Goal: Transaction & Acquisition: Obtain resource

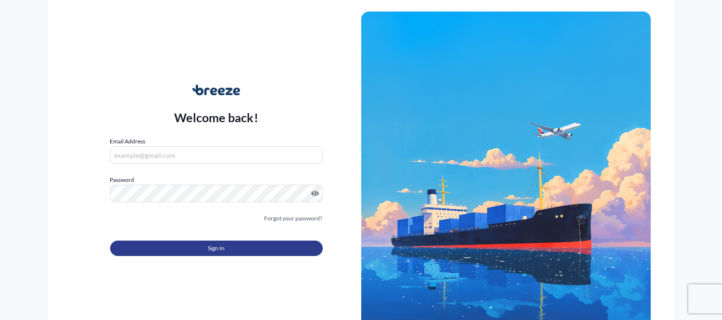
type input "[EMAIL_ADDRESS][DOMAIN_NAME]"
click at [172, 255] on button "Sign In" at bounding box center [216, 248] width 213 height 15
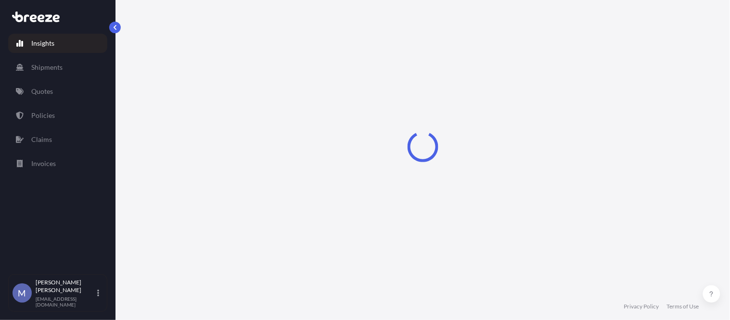
select select "2025"
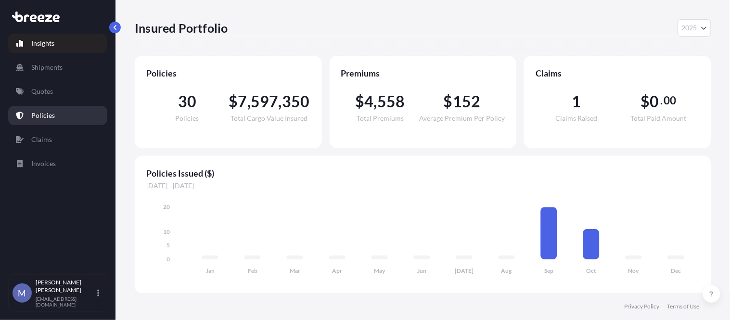
click at [42, 114] on p "Policies" at bounding box center [43, 116] width 24 height 10
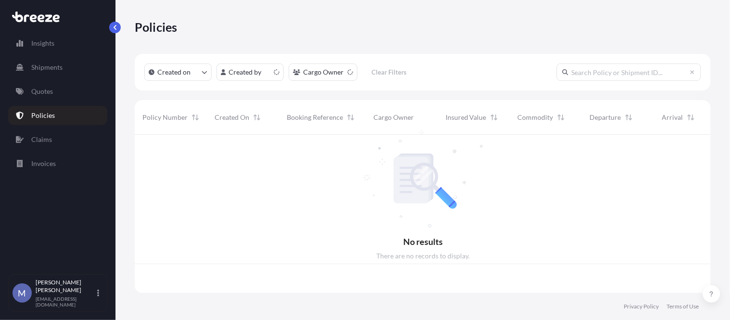
scroll to position [156, 568]
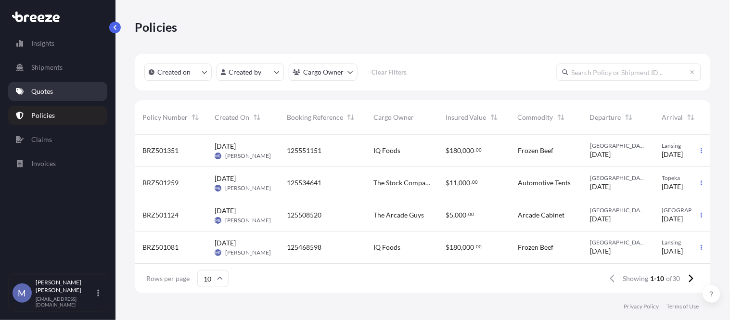
click at [52, 89] on p "Quotes" at bounding box center [42, 92] width 22 height 10
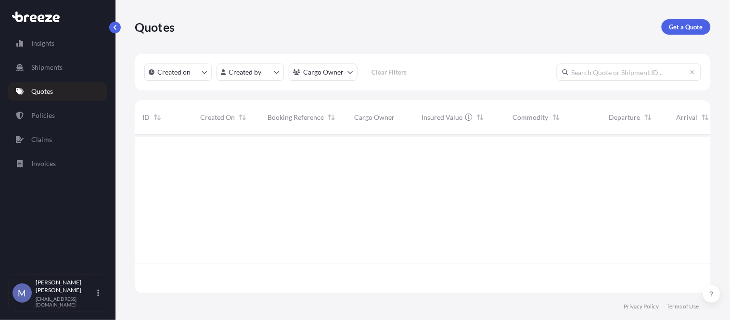
scroll to position [156, 568]
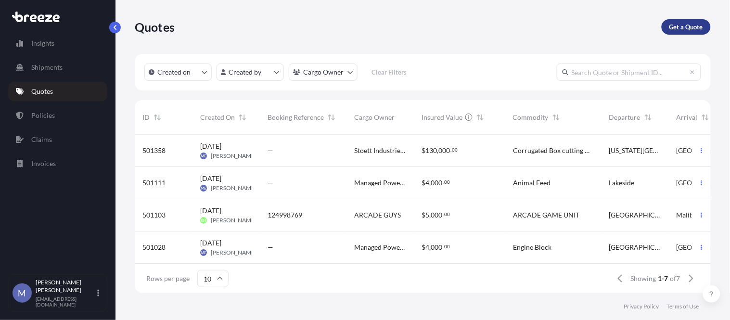
click at [681, 22] on p "Get a Quote" at bounding box center [686, 27] width 34 height 10
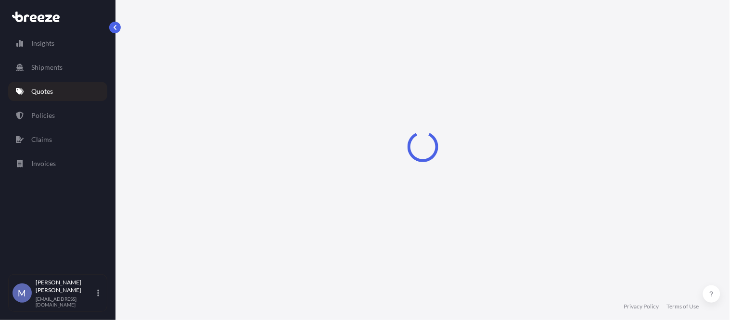
select select "Road"
select select "1"
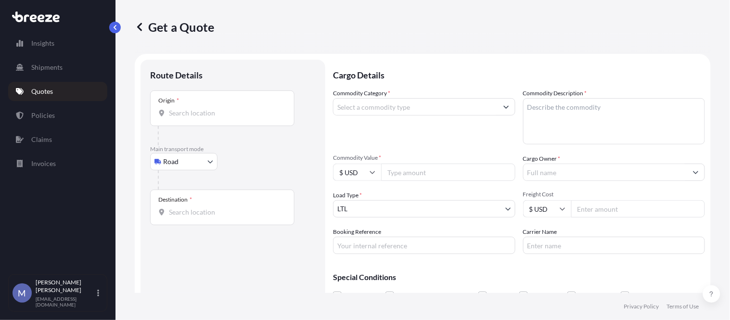
scroll to position [15, 0]
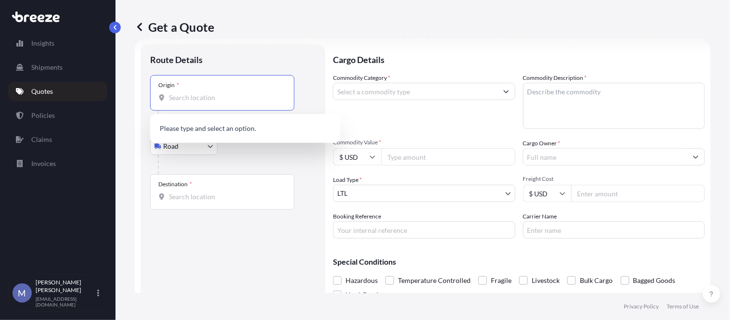
click at [196, 94] on input "Origin *" at bounding box center [226, 98] width 114 height 10
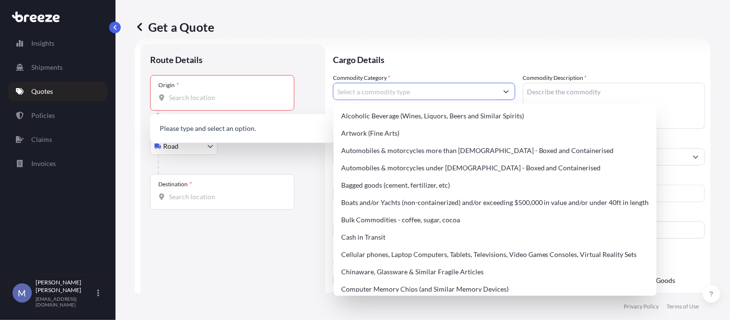
click at [486, 89] on input "Commodity Category *" at bounding box center [415, 91] width 164 height 17
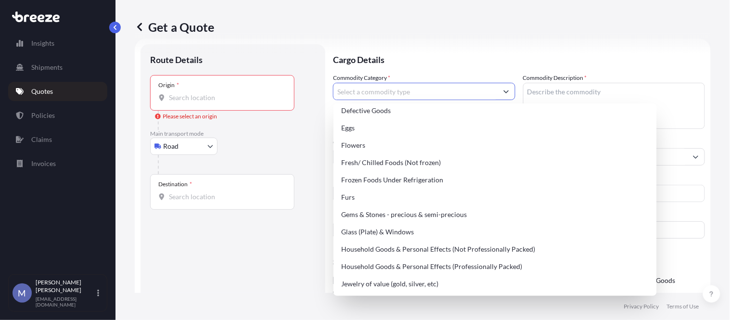
scroll to position [214, 0]
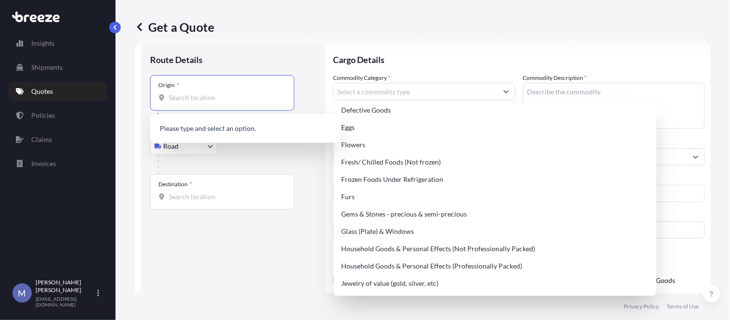
click at [203, 99] on input "Origin * Please select an origin" at bounding box center [226, 98] width 114 height 10
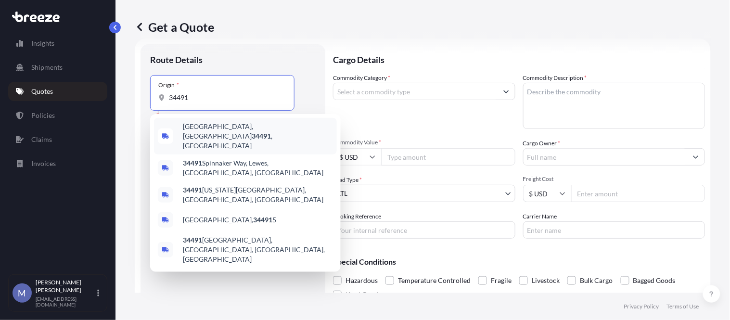
click at [208, 127] on span "[GEOGRAPHIC_DATA], [GEOGRAPHIC_DATA] 34491 , [GEOGRAPHIC_DATA]" at bounding box center [258, 136] width 150 height 29
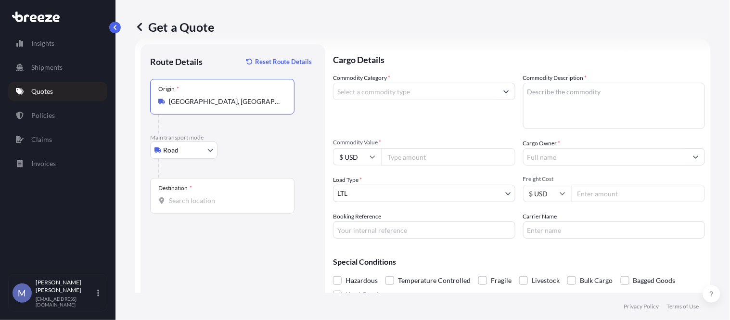
type input "[GEOGRAPHIC_DATA], [GEOGRAPHIC_DATA] 34491, [GEOGRAPHIC_DATA]"
click at [200, 201] on input "Destination *" at bounding box center [226, 201] width 114 height 10
type input "Andover, MA 01810, [GEOGRAPHIC_DATA]"
click at [459, 95] on input "Commodity Category *" at bounding box center [415, 91] width 164 height 17
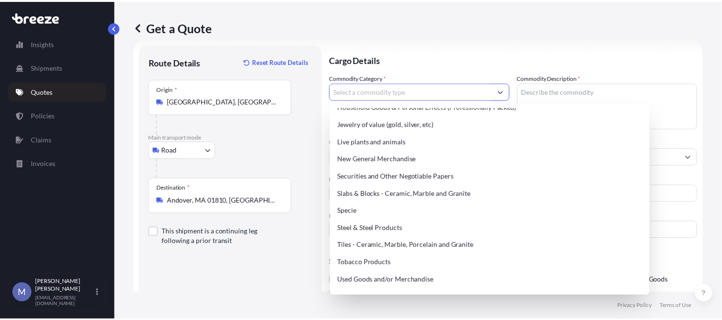
scroll to position [374, 0]
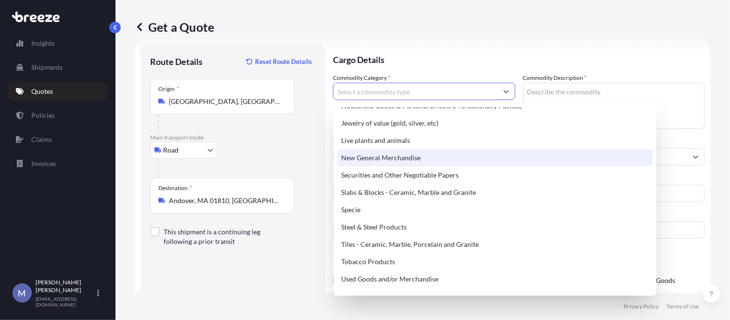
click at [392, 153] on div "New General Merchandise" at bounding box center [495, 157] width 316 height 17
type input "New General Merchandise"
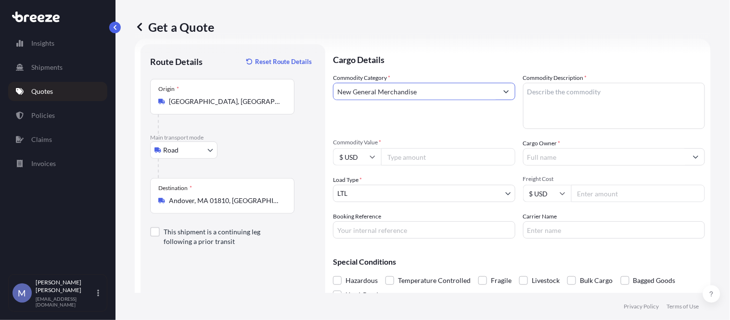
click at [569, 96] on textarea "Commodity Description *" at bounding box center [614, 106] width 182 height 46
type textarea "Arcade Cabinet"
click at [398, 229] on input "Booking Reference" at bounding box center [424, 229] width 182 height 17
type input "125571899"
click at [576, 230] on input "Carrier Name" at bounding box center [614, 229] width 182 height 17
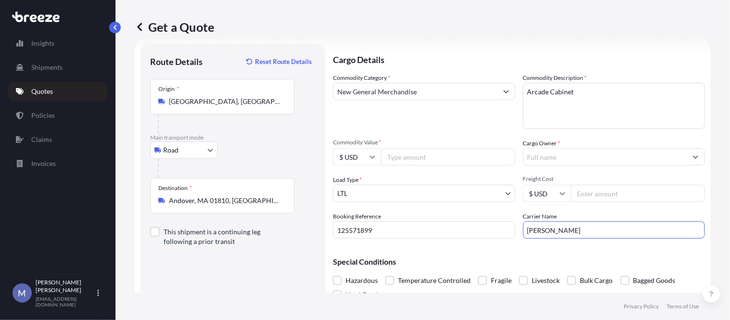
type input "[PERSON_NAME] Express Lines"
click at [431, 158] on input "Commodity Value *" at bounding box center [448, 156] width 134 height 17
type input "5000"
click at [460, 115] on div "Commodity Category * New General Merchandise" at bounding box center [424, 101] width 182 height 56
click at [574, 157] on input "Cargo Owner *" at bounding box center [605, 156] width 164 height 17
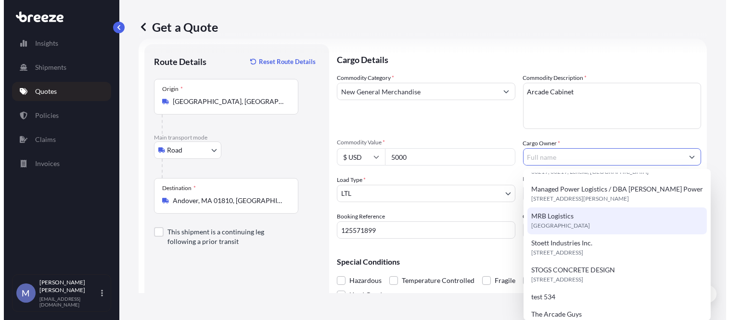
scroll to position [65, 0]
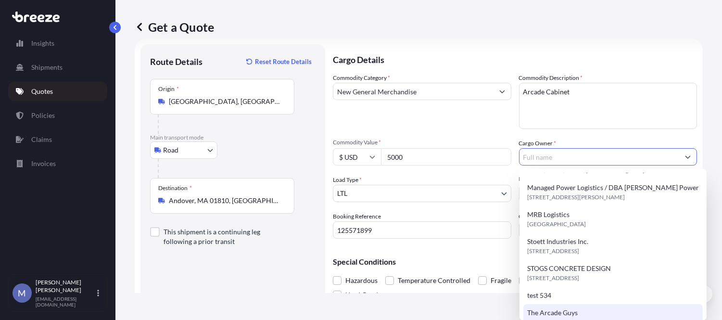
click at [562, 315] on span "The Arcade Guys" at bounding box center [552, 313] width 51 height 10
type input "The Arcade Guys"
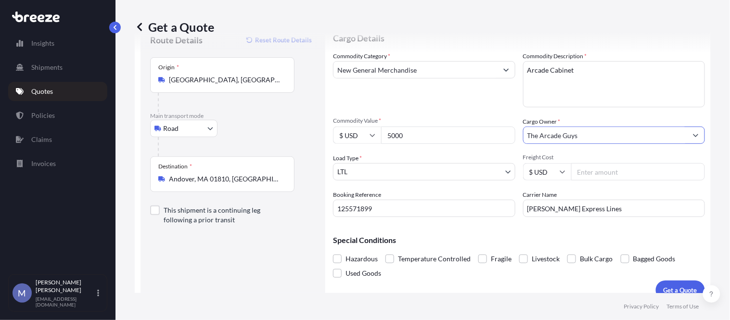
scroll to position [49, 0]
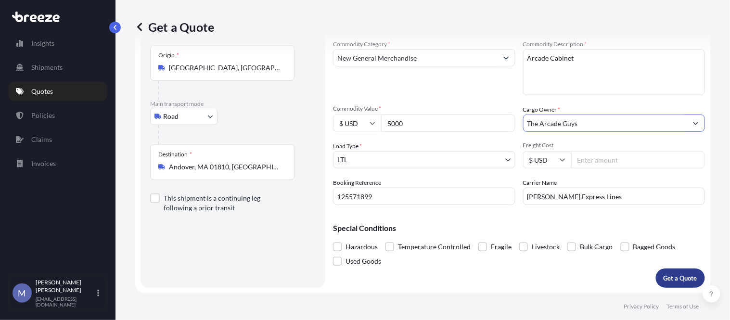
click at [670, 281] on p "Get a Quote" at bounding box center [680, 278] width 34 height 10
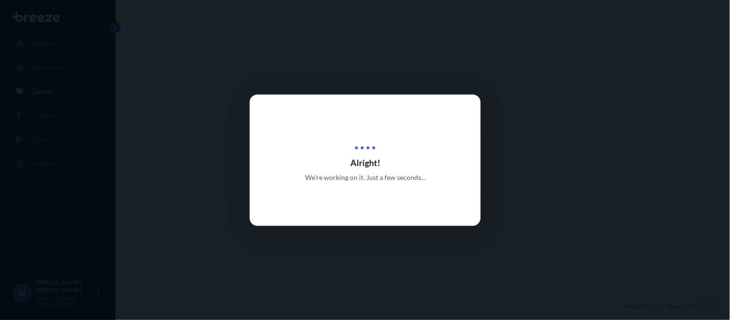
select select "Road"
select select "1"
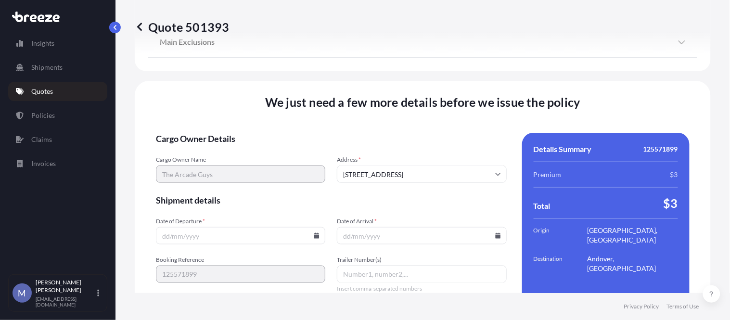
scroll to position [1190, 0]
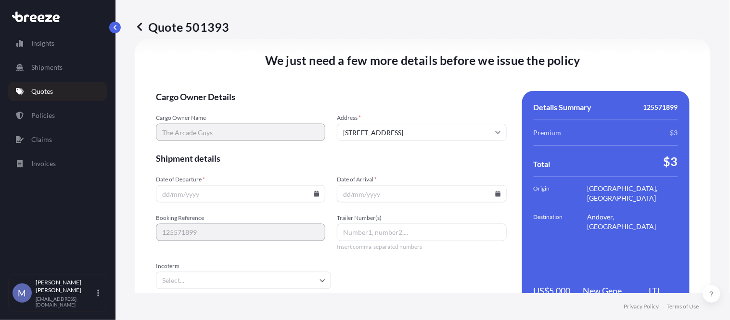
click at [310, 196] on input "Date of Departure *" at bounding box center [240, 193] width 169 height 17
click at [316, 195] on icon at bounding box center [316, 194] width 5 height 6
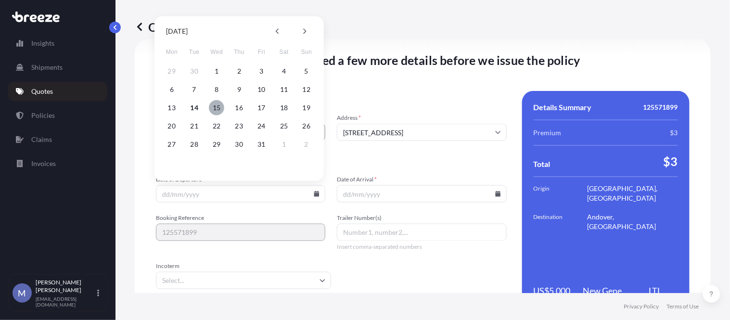
click at [217, 102] on button "15" at bounding box center [216, 107] width 15 height 15
type input "[DATE]"
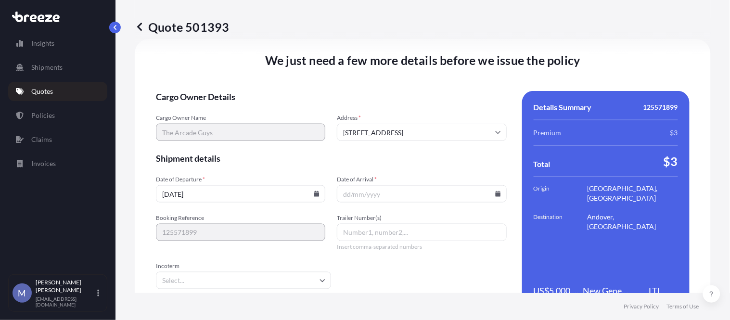
click at [495, 191] on icon at bounding box center [497, 194] width 5 height 6
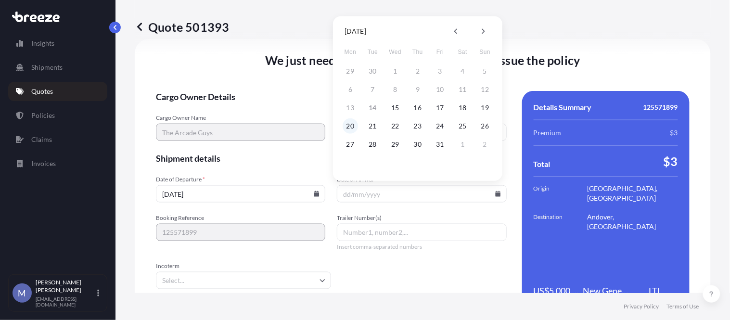
click at [348, 122] on button "20" at bounding box center [349, 125] width 15 height 15
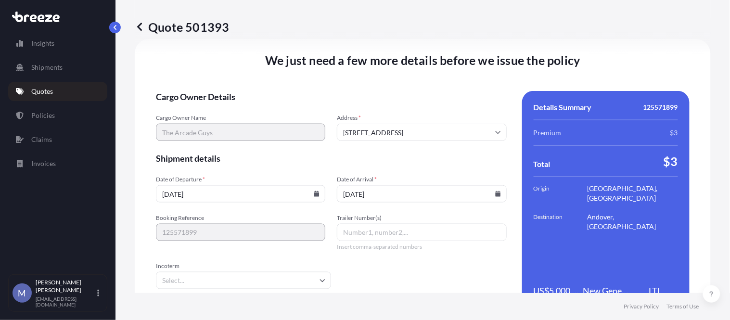
type input "[DATE]"
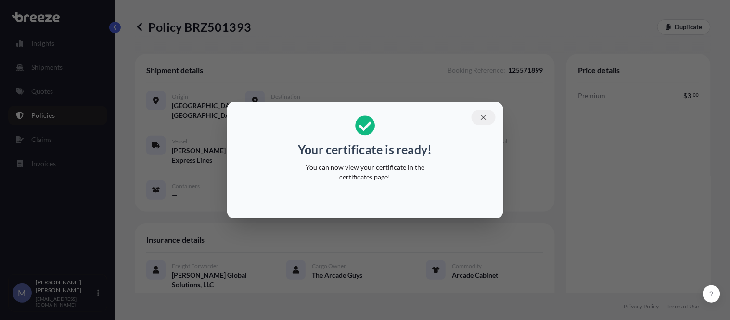
click at [484, 113] on icon "button" at bounding box center [483, 117] width 9 height 9
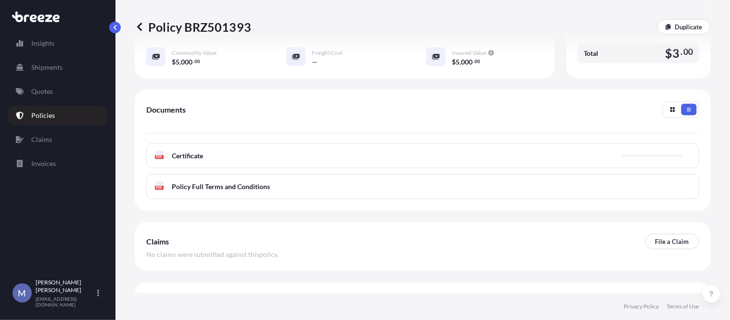
scroll to position [258, 0]
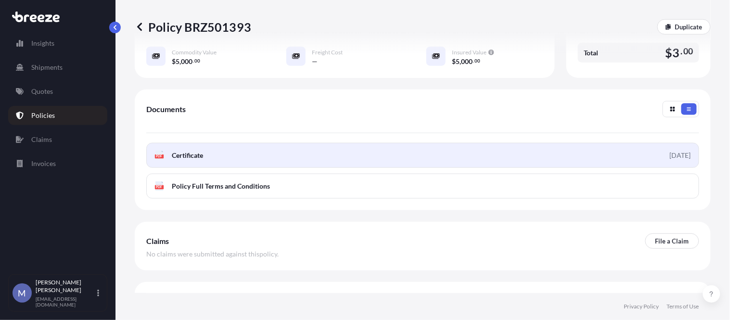
drag, startPoint x: 185, startPoint y: 127, endPoint x: 185, endPoint y: 134, distance: 6.3
click at [185, 151] on span "Certificate" at bounding box center [187, 156] width 31 height 10
